Goal: Information Seeking & Learning: Learn about a topic

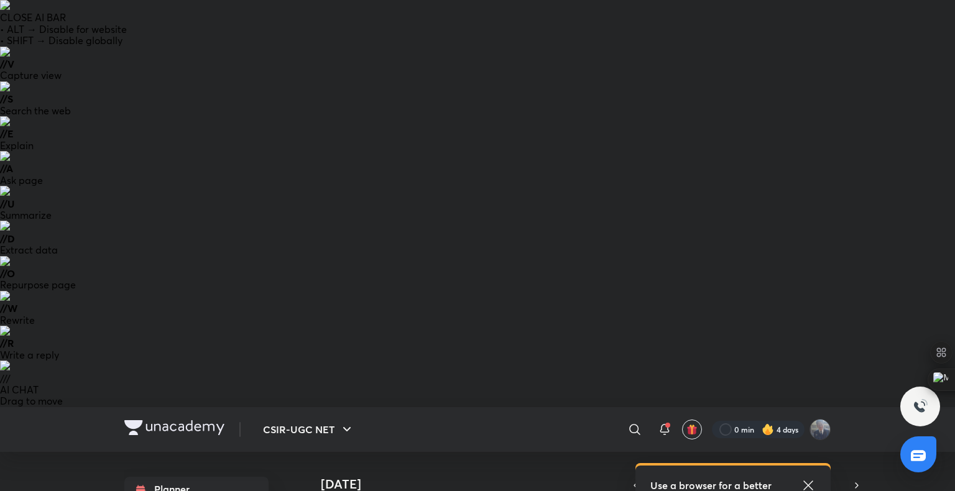
click at [802, 478] on icon at bounding box center [808, 485] width 15 height 15
click at [771, 421] on div at bounding box center [758, 429] width 93 height 17
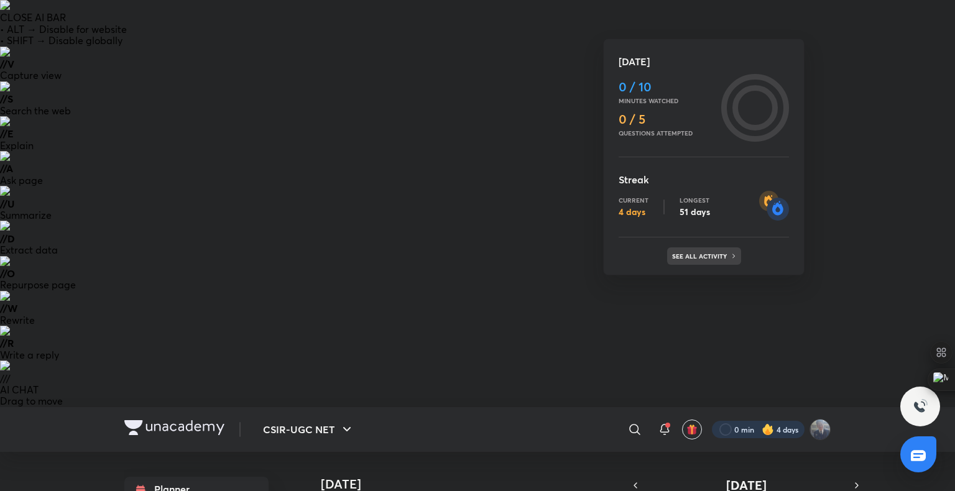
click at [709, 251] on div "See all activity" at bounding box center [704, 255] width 74 height 17
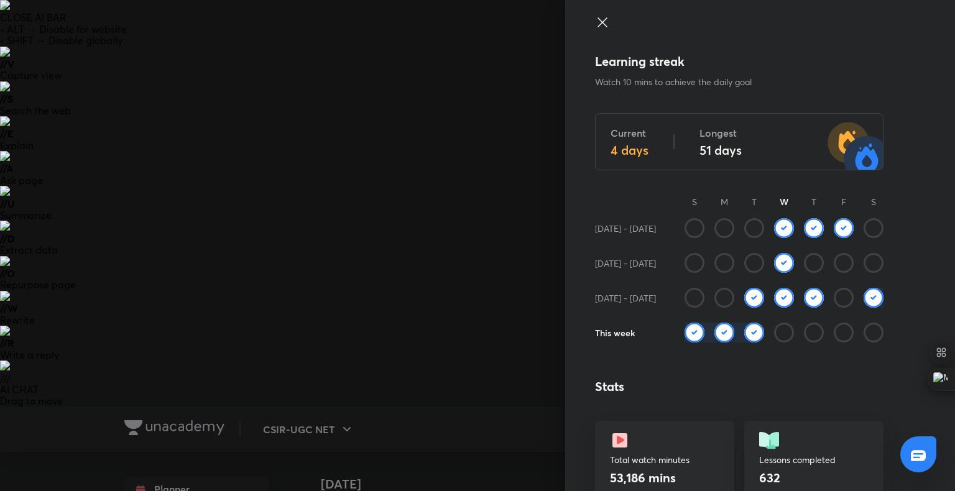
click at [746, 331] on img at bounding box center [754, 333] width 20 height 20
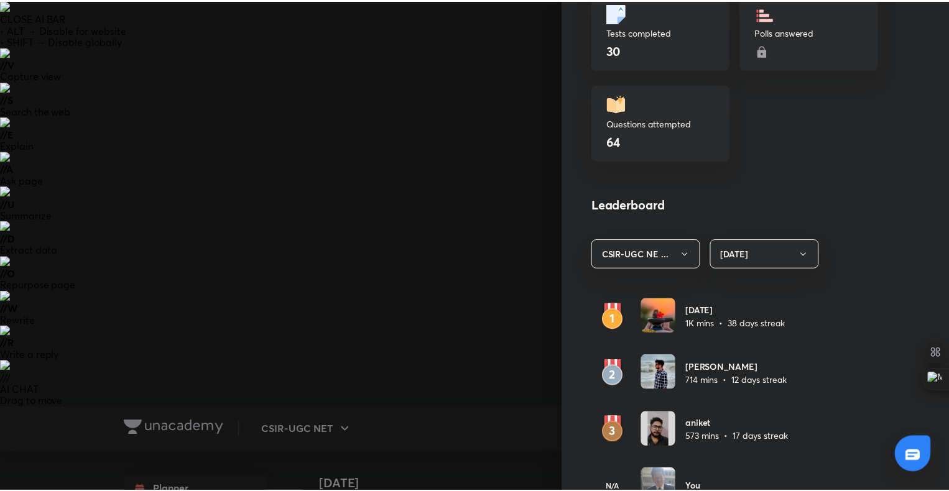
scroll to position [525, 0]
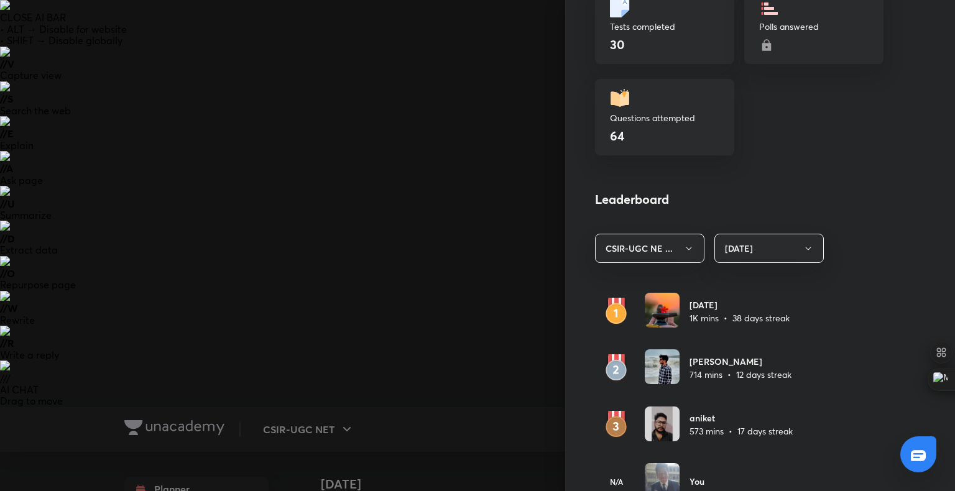
click at [278, 420] on div at bounding box center [477, 245] width 955 height 491
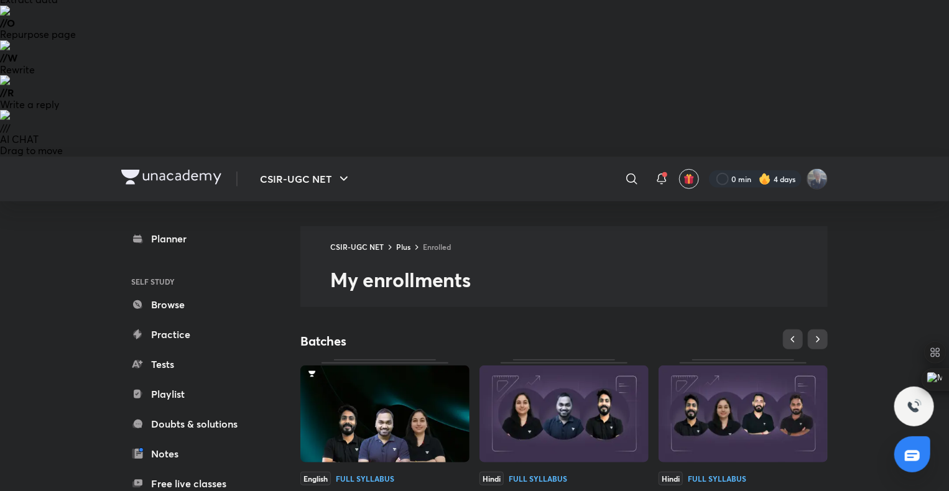
scroll to position [252, 0]
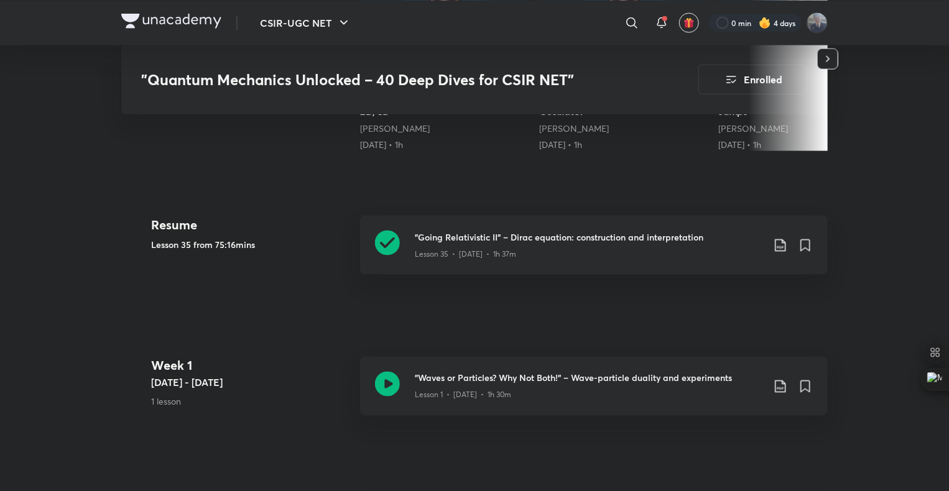
scroll to position [850, 0]
